Goal: Task Accomplishment & Management: Manage account settings

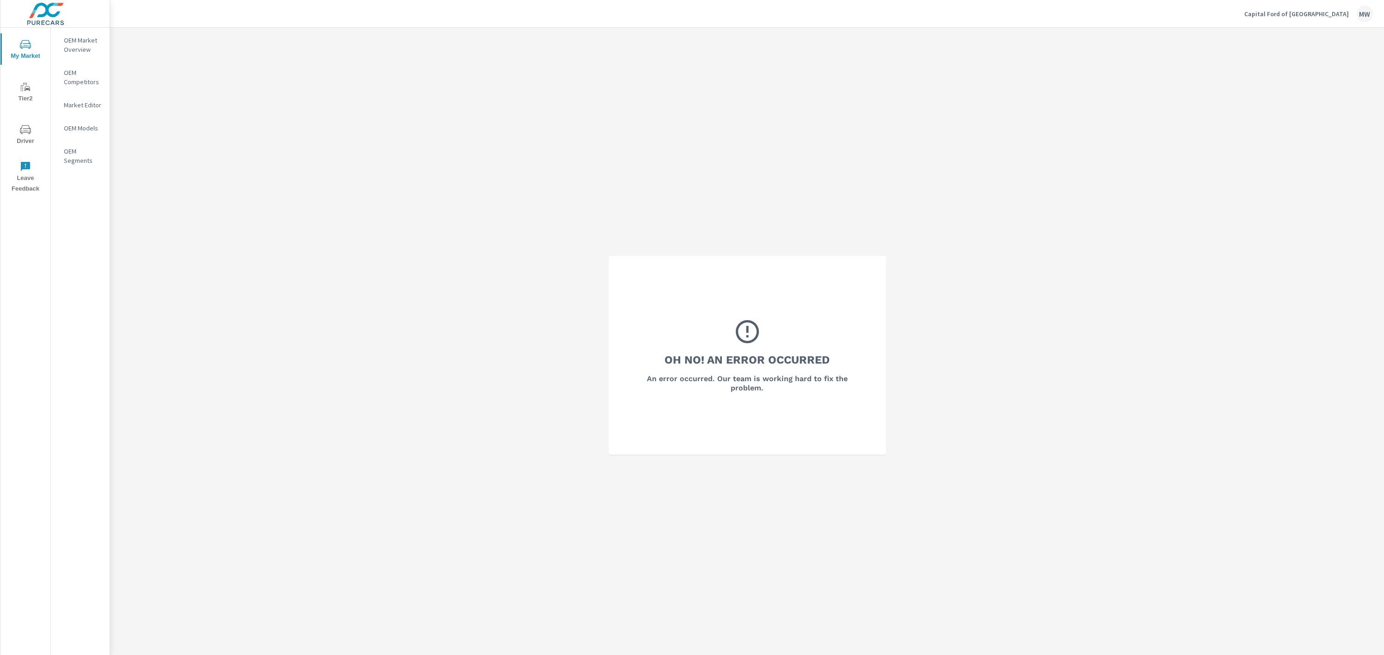
click at [1037, 9] on div "Capital Ford of [GEOGRAPHIC_DATA] MW" at bounding box center [1308, 14] width 129 height 17
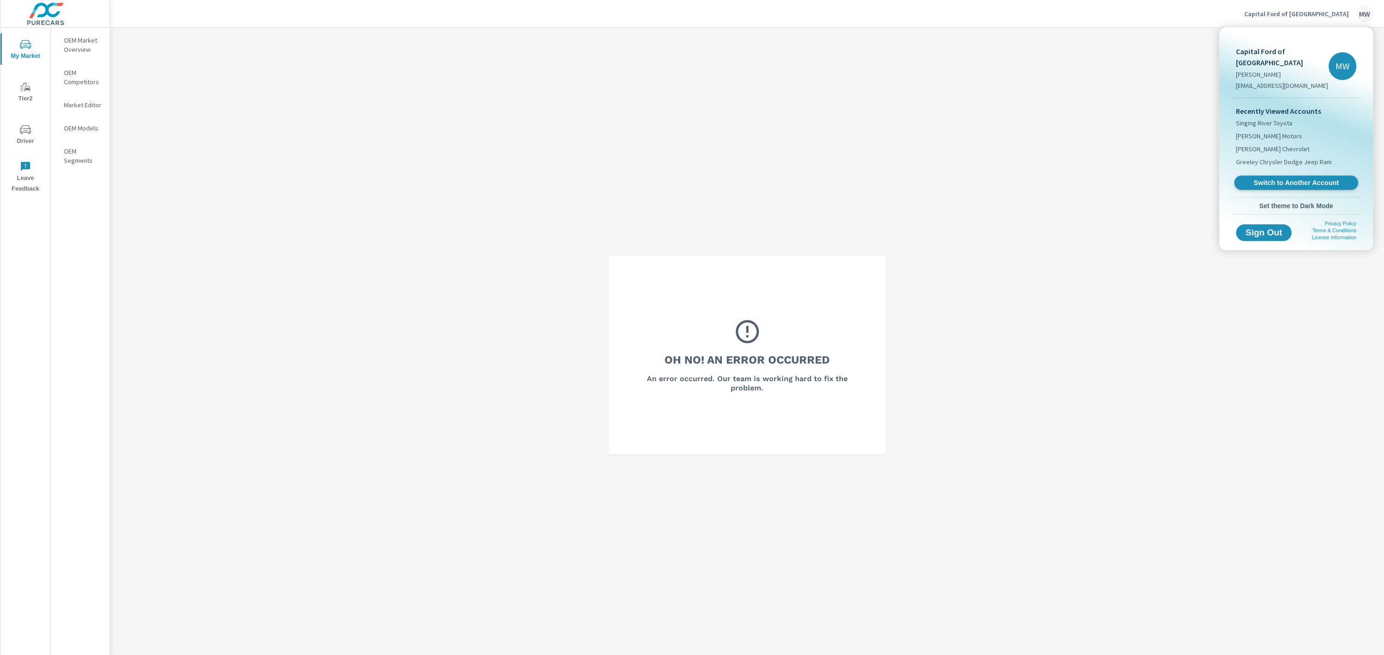
click at [1037, 179] on span "Switch to Another Account" at bounding box center [1295, 183] width 113 height 9
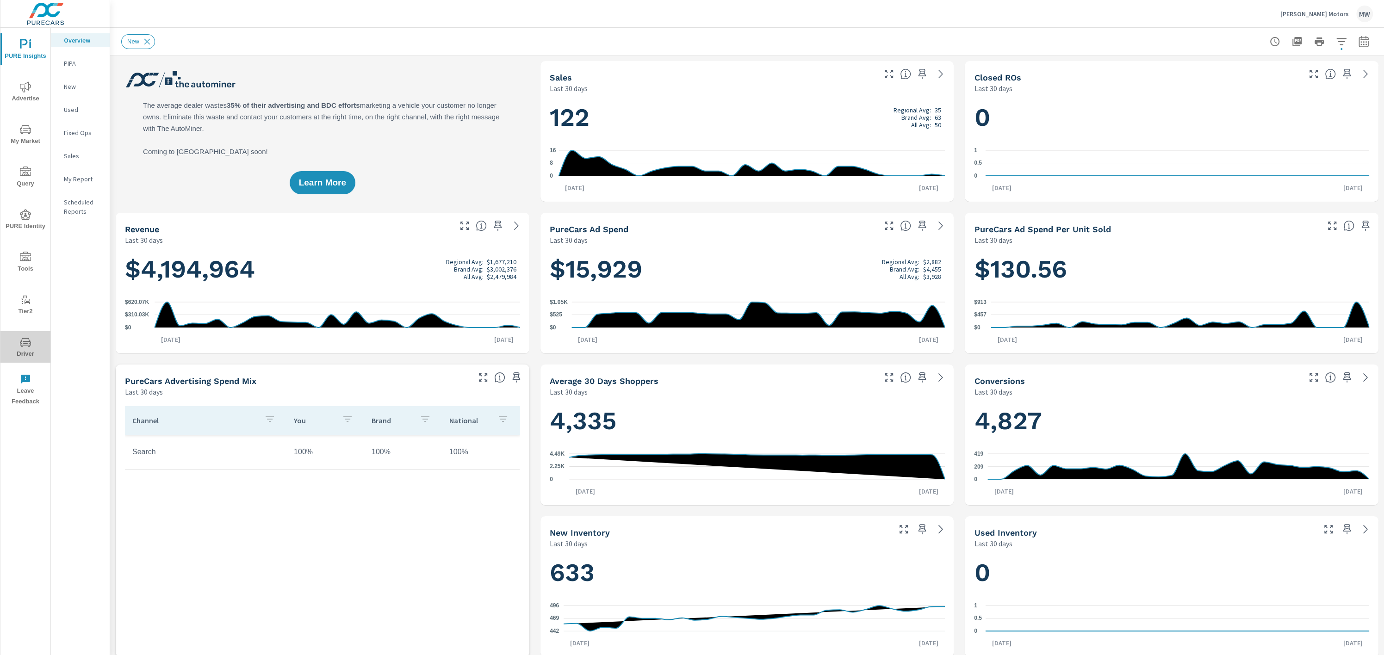
click at [29, 356] on span "Driver" at bounding box center [25, 348] width 44 height 23
